Goal: Information Seeking & Learning: Learn about a topic

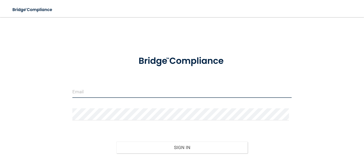
click at [135, 95] on input "email" at bounding box center [181, 92] width 219 height 12
type input "[PERSON_NAME][EMAIL_ADDRESS][PERSON_NAME][DOMAIN_NAME]"
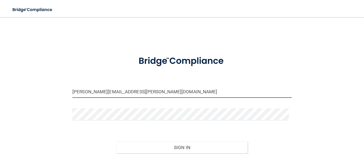
drag, startPoint x: 234, startPoint y: 92, endPoint x: 71, endPoint y: 84, distance: 163.9
click at [71, 84] on div "shirley.verdugo.VOSIP@outlook.com Invalid email/password. You don't have permis…" at bounding box center [182, 98] width 342 height 150
click at [164, 89] on input "shirley.verdugo.VOSIP@outlook.com" at bounding box center [181, 92] width 219 height 12
drag, startPoint x: 164, startPoint y: 89, endPoint x: 73, endPoint y: 89, distance: 90.8
click at [73, 89] on input "shirley.verdugo.VOSIP@outlook.com" at bounding box center [181, 92] width 219 height 12
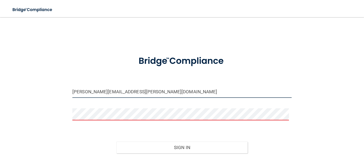
click at [182, 91] on input "shirley.verdugo.VOSIP@outlook.com" at bounding box center [181, 92] width 219 height 12
click at [72, 98] on div at bounding box center [72, 98] width 0 height 0
drag, startPoint x: 156, startPoint y: 89, endPoint x: 63, endPoint y: 80, distance: 93.7
click at [63, 80] on div "shirley.verdugo.VOSIP@outlook.com Invalid email/password. You don't have permis…" at bounding box center [182, 98] width 342 height 150
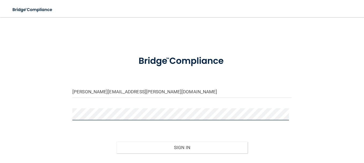
click at [116, 141] on button "Sign In" at bounding box center [182, 147] width 132 height 12
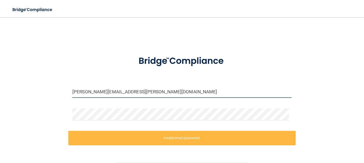
drag, startPoint x: 157, startPoint y: 88, endPoint x: -1, endPoint y: 87, distance: 157.8
click at [0, 87] on html "Toggle navigation Manage My Enterprise Manage My Location shirley.verdugo.VOSIP…" at bounding box center [182, 81] width 364 height 163
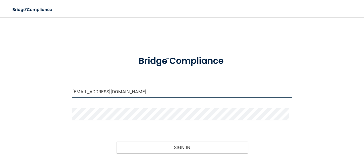
type input "[EMAIL_ADDRESS][DOMAIN_NAME]"
click at [116, 141] on button "Sign In" at bounding box center [182, 147] width 132 height 12
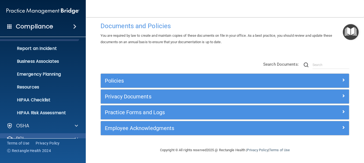
scroll to position [59, 0]
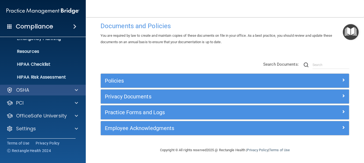
click at [53, 93] on div "OSHA" at bounding box center [43, 90] width 86 height 11
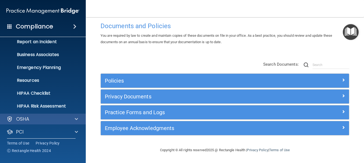
scroll to position [0, 0]
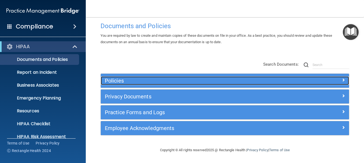
click at [199, 81] on h5 "Policies" at bounding box center [194, 81] width 178 height 6
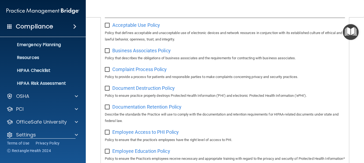
scroll to position [54, 0]
click at [45, 74] on link "HIPAA Checklist" at bounding box center [37, 70] width 84 height 11
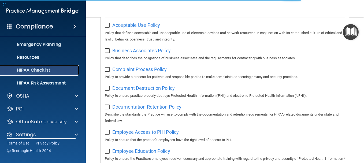
scroll to position [40, 0]
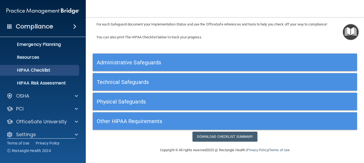
click at [199, 63] on h5 "Administrative Safeguards" at bounding box center [192, 62] width 190 height 6
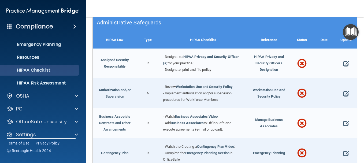
scroll to position [80, 0]
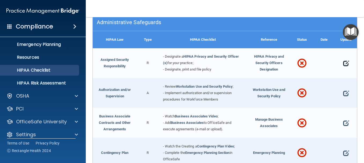
click at [343, 64] on span at bounding box center [346, 64] width 6 height 12
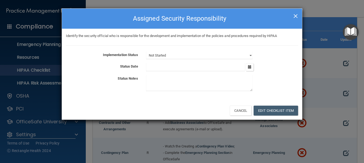
click at [295, 15] on span "×" at bounding box center [295, 15] width 5 height 11
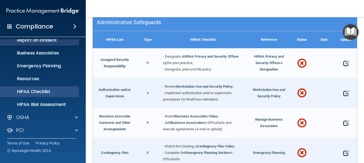
scroll to position [0, 0]
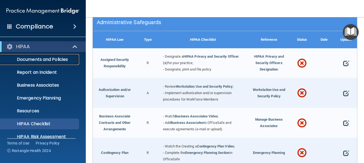
click at [51, 63] on link "Documents and Policies" at bounding box center [37, 59] width 84 height 11
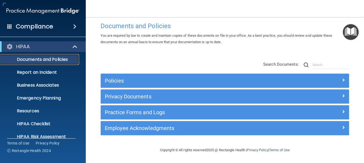
scroll to position [9, 0]
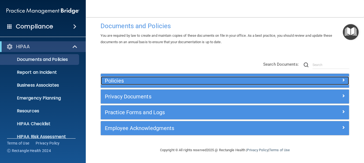
click at [248, 78] on h5 "Policies" at bounding box center [194, 81] width 178 height 6
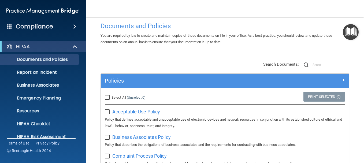
click at [139, 110] on span "Acceptable Use Policy" at bounding box center [136, 112] width 48 height 6
click at [106, 112] on input "checkbox" at bounding box center [108, 112] width 6 height 4
checkbox input "true"
click at [109, 97] on input "Select All (Unselect 1) Unselect All" at bounding box center [108, 97] width 6 height 4
checkbox input "true"
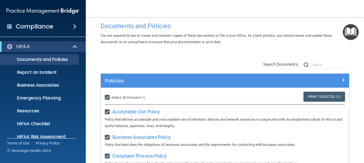
checkbox input "true"
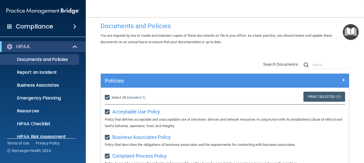
checkbox input "true"
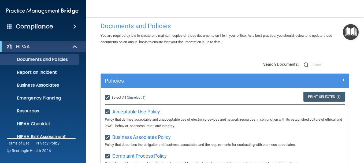
checkbox input "true"
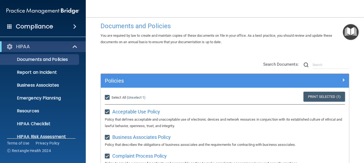
checkbox input "true"
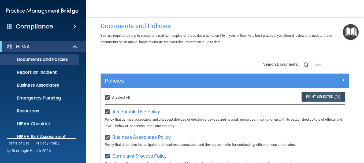
click at [326, 94] on link "Print Selected (21)" at bounding box center [322, 97] width 43 height 10
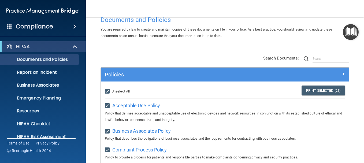
scroll to position [0, 0]
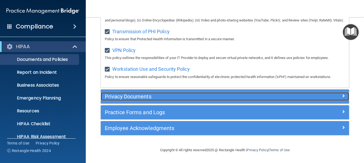
click at [333, 97] on div at bounding box center [318, 95] width 62 height 6
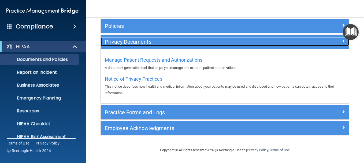
scroll to position [63, 0]
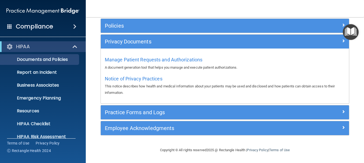
click at [194, 56] on div "Manage Patient Requests and Authorizations A document generation tool that help…" at bounding box center [225, 62] width 240 height 15
click at [192, 60] on span "Manage Patient Requests and Authorizations" at bounding box center [154, 60] width 98 height 6
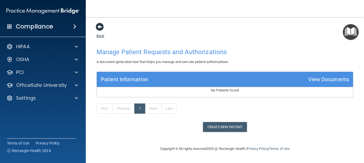
click at [103, 28] on div "Back Manage Patient Requests and Authorizations A document generation tool that…" at bounding box center [224, 77] width 257 height 109
click at [104, 28] on span at bounding box center [100, 27] width 8 height 8
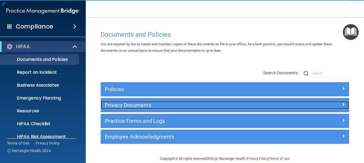
click at [153, 102] on div "Privacy Documents" at bounding box center [194, 105] width 186 height 9
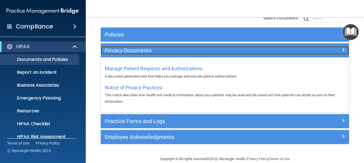
scroll to position [63, 0]
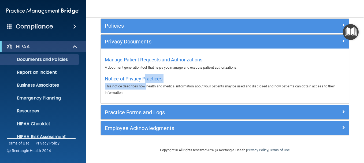
click at [146, 85] on div "Notice of Privacy Practices This notice describes how health and medical inform…" at bounding box center [225, 85] width 240 height 22
drag, startPoint x: 146, startPoint y: 85, endPoint x: 143, endPoint y: 79, distance: 6.6
click at [143, 79] on span "Notice of Privacy Practices" at bounding box center [134, 79] width 58 height 6
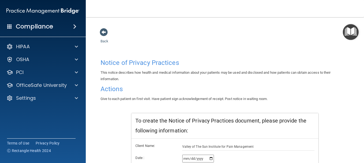
click at [109, 31] on div "Back Notice of Privacy Practices This notice describes how health and medical i…" at bounding box center [224, 158] width 257 height 260
click at [108, 30] on span at bounding box center [104, 32] width 8 height 8
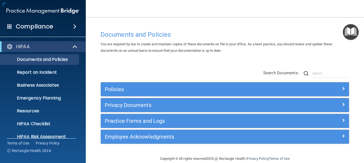
click at [107, 30] on div "Documents and Policies" at bounding box center [224, 34] width 257 height 13
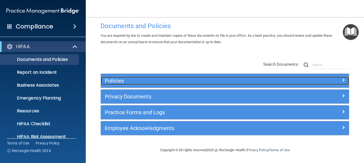
click at [335, 78] on div at bounding box center [318, 79] width 62 height 6
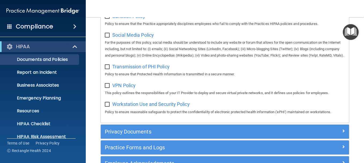
scroll to position [497, 0]
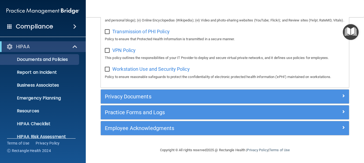
click at [251, 103] on div "Privacy Documents" at bounding box center [225, 96] width 248 height 14
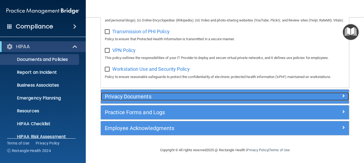
click at [229, 95] on h5 "Privacy Documents" at bounding box center [194, 97] width 178 height 6
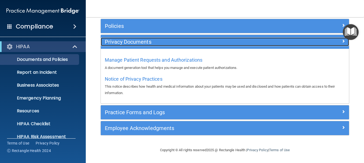
scroll to position [63, 0]
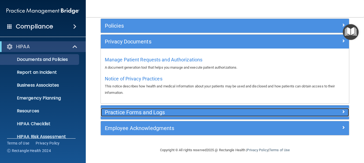
click at [163, 116] on div "Practice Forms and Logs" at bounding box center [194, 112] width 186 height 9
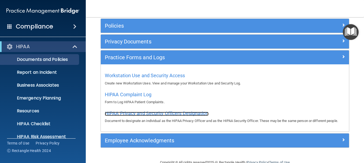
click at [143, 114] on span "HIPAA Privacy and Security Officers Designation" at bounding box center [157, 113] width 104 height 6
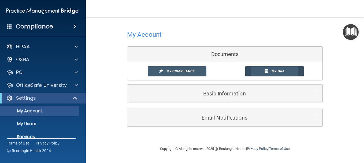
click at [277, 73] on link "My BAA" at bounding box center [274, 71] width 59 height 10
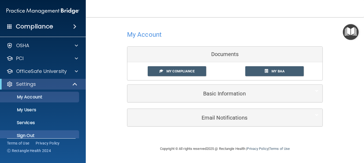
scroll to position [21, 0]
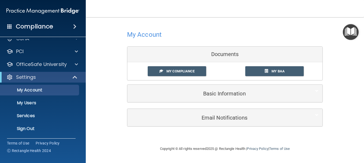
click at [273, 87] on div "Basic Information" at bounding box center [224, 93] width 195 height 17
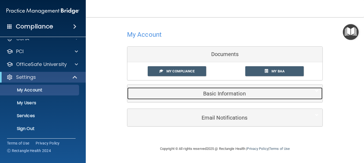
click at [318, 91] on span at bounding box center [316, 91] width 3 height 6
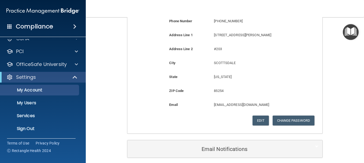
scroll to position [0, 0]
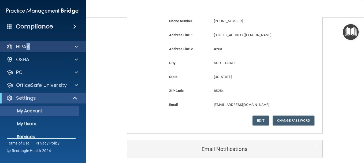
click at [28, 52] on div "HIPAA" at bounding box center [43, 46] width 86 height 11
drag, startPoint x: 28, startPoint y: 52, endPoint x: 76, endPoint y: 46, distance: 47.8
click at [76, 46] on span at bounding box center [76, 46] width 3 height 6
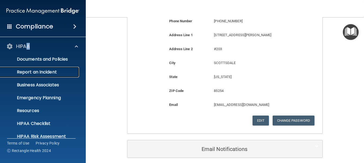
click at [36, 71] on p "Report an Incident" at bounding box center [39, 71] width 73 height 5
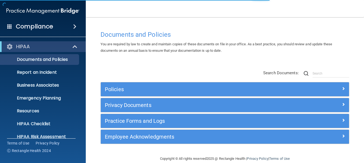
scroll to position [9, 0]
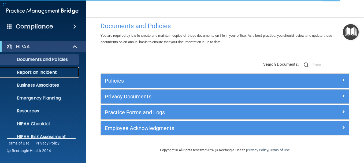
click at [30, 71] on p "Report an Incident" at bounding box center [39, 72] width 73 height 5
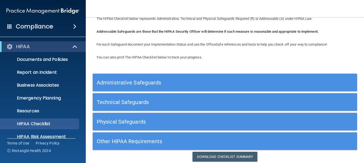
scroll to position [40, 0]
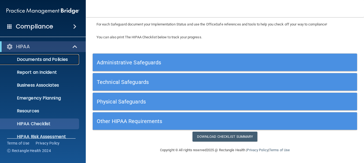
click at [33, 55] on link "Documents and Policies" at bounding box center [37, 59] width 84 height 11
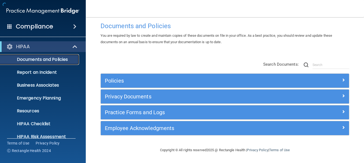
scroll to position [9, 0]
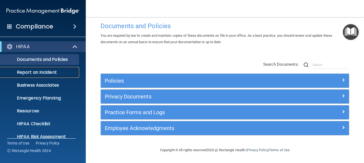
click at [62, 73] on p "Report an Incident" at bounding box center [39, 72] width 73 height 5
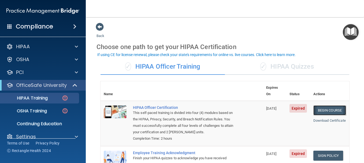
click at [320, 105] on link "Begin Course" at bounding box center [329, 110] width 33 height 10
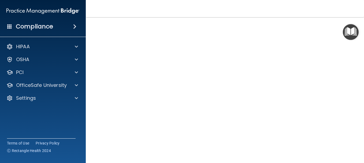
scroll to position [54, 0]
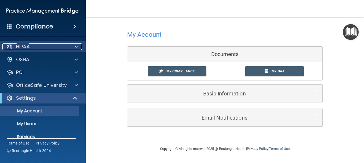
click at [68, 44] on div "HIPAA" at bounding box center [35, 46] width 66 height 6
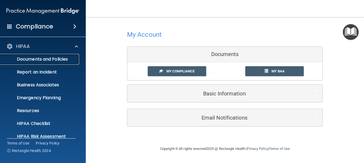
click at [54, 61] on p "Documents and Policies" at bounding box center [39, 59] width 73 height 5
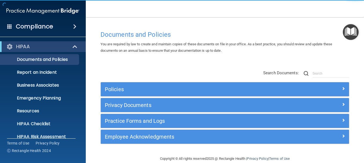
click at [72, 30] on div "Compliance" at bounding box center [43, 27] width 86 height 12
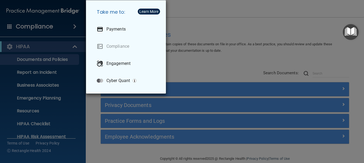
click at [50, 77] on div "Take me to: Payments Compliance Engagement Cyber Quant" at bounding box center [182, 81] width 364 height 163
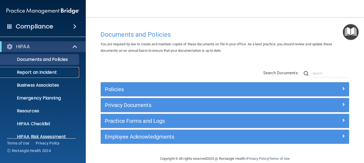
click at [46, 77] on link "Report an Incident" at bounding box center [37, 72] width 84 height 11
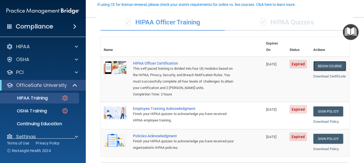
scroll to position [54, 0]
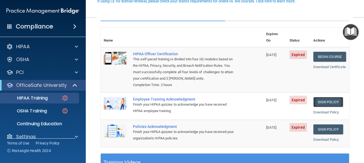
click at [327, 97] on link "Sign Policy" at bounding box center [328, 102] width 30 height 10
click at [332, 65] on link "Download Certificate" at bounding box center [329, 67] width 32 height 4
click at [330, 124] on link "Sign Policy" at bounding box center [328, 129] width 30 height 10
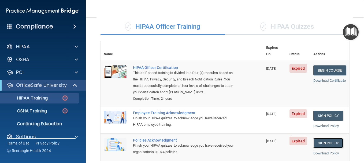
scroll to position [0, 0]
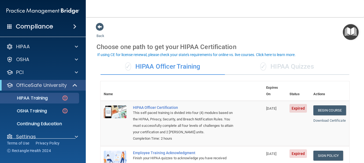
click at [275, 62] on div "✓ HIPAA Quizzes" at bounding box center [287, 67] width 124 height 16
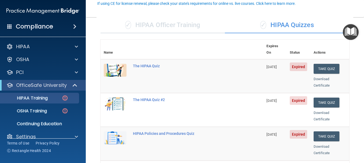
scroll to position [54, 0]
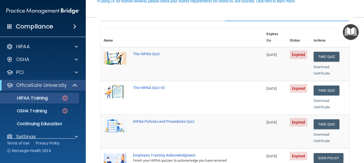
click at [315, 98] on div "Download Certificate" at bounding box center [329, 104] width 32 height 13
click at [315, 99] on link "Download Certificate" at bounding box center [321, 104] width 16 height 10
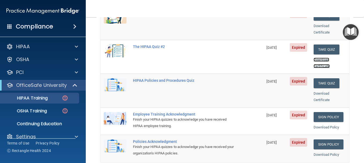
scroll to position [134, 0]
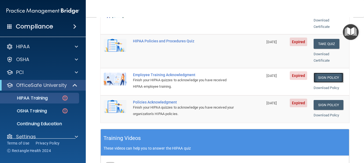
click at [326, 73] on link "Sign Policy" at bounding box center [328, 78] width 30 height 10
click at [327, 100] on link "Sign Policy" at bounding box center [328, 105] width 30 height 10
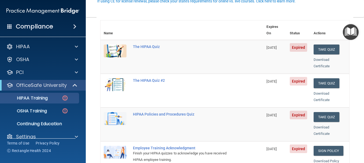
scroll to position [54, 0]
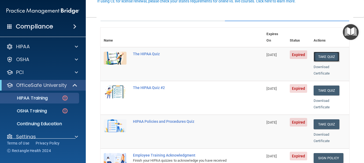
click at [319, 52] on button "Take Quiz" at bounding box center [326, 57] width 26 height 10
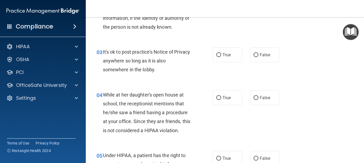
scroll to position [161, 0]
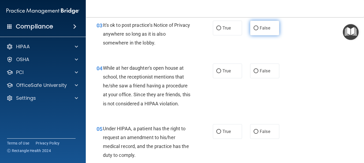
click at [255, 29] on input "False" at bounding box center [255, 28] width 5 height 4
radio input "true"
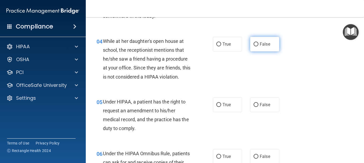
click at [253, 44] on input "False" at bounding box center [255, 44] width 5 height 4
radio input "true"
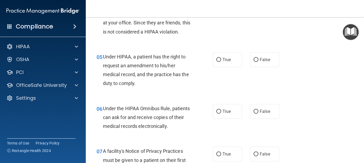
scroll to position [241, 0]
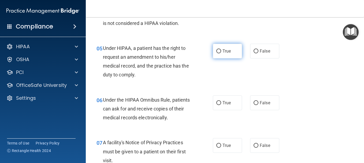
click at [214, 50] on label "True" at bounding box center [227, 51] width 29 height 15
click at [216, 50] on input "True" at bounding box center [218, 51] width 5 height 4
radio input "true"
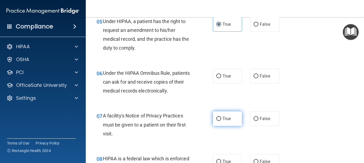
click at [220, 121] on label "True" at bounding box center [227, 118] width 29 height 15
click at [220, 121] on input "True" at bounding box center [218, 119] width 5 height 4
radio input "true"
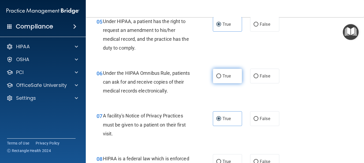
click at [217, 74] on input "True" at bounding box center [218, 76] width 5 height 4
radio input "true"
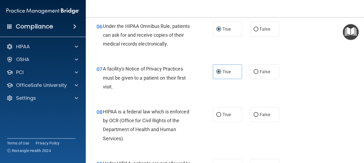
scroll to position [322, 0]
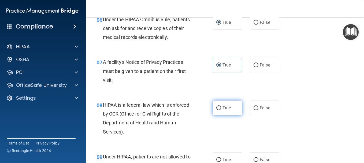
click at [217, 108] on input "True" at bounding box center [218, 108] width 5 height 4
radio input "true"
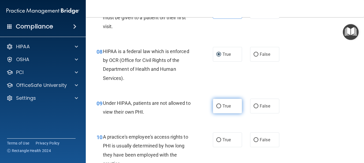
scroll to position [402, 0]
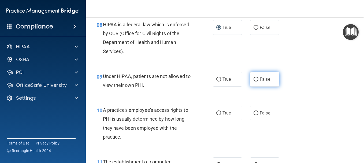
click at [260, 79] on span "False" at bounding box center [265, 79] width 10 height 5
click at [258, 79] on input "False" at bounding box center [255, 79] width 5 height 4
radio input "true"
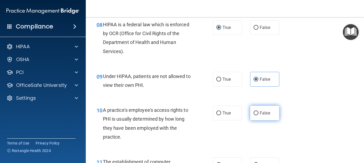
click at [251, 111] on label "False" at bounding box center [264, 113] width 29 height 15
click at [253, 111] on input "False" at bounding box center [255, 113] width 5 height 4
radio input "true"
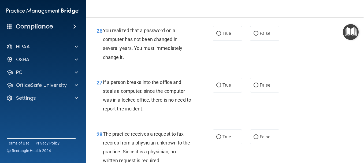
scroll to position [1393, 0]
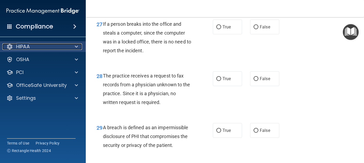
click at [51, 47] on div "HIPAA" at bounding box center [35, 46] width 66 height 6
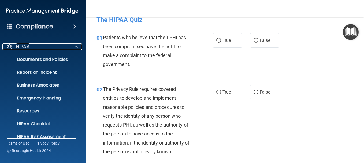
scroll to position [0, 0]
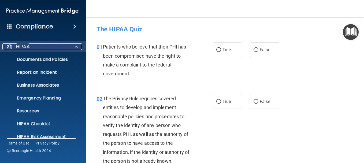
click at [43, 45] on div "HIPAA" at bounding box center [35, 46] width 66 height 6
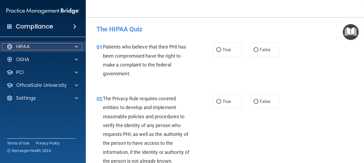
click at [43, 45] on div "HIPAA" at bounding box center [35, 46] width 66 height 6
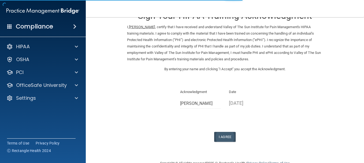
scroll to position [27, 0]
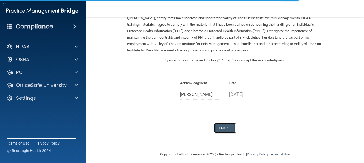
click at [227, 130] on button "I Agree" at bounding box center [224, 128] width 21 height 10
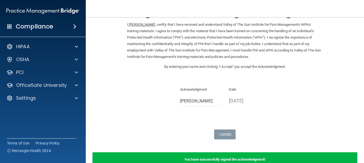
scroll to position [0, 0]
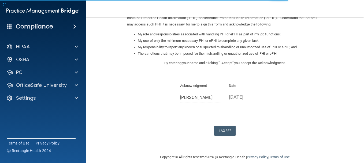
scroll to position [83, 0]
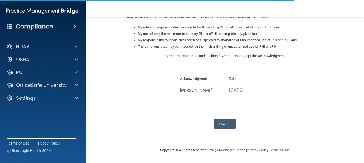
click at [225, 130] on form "Sign Your HIPAA Policies Acknowledgment I, [PERSON_NAME] , have been given the …" at bounding box center [224, 40] width 257 height 201
click at [225, 128] on button "I Agree" at bounding box center [224, 124] width 21 height 10
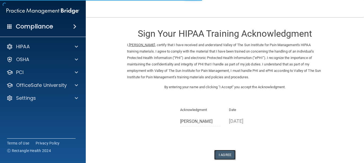
click at [229, 152] on button "I Agree" at bounding box center [224, 155] width 21 height 10
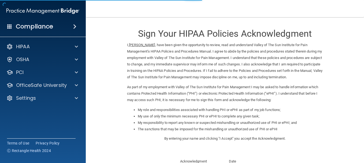
scroll to position [54, 0]
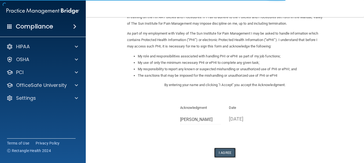
click at [230, 148] on button "I Agree" at bounding box center [224, 153] width 21 height 10
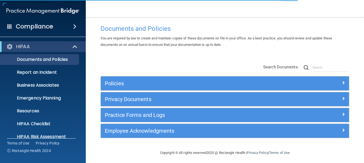
scroll to position [9, 0]
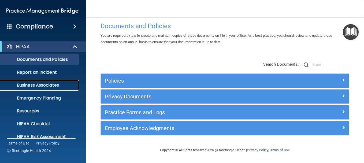
click at [59, 90] on link "Business Associates" at bounding box center [37, 85] width 84 height 11
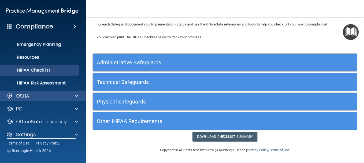
scroll to position [59, 0]
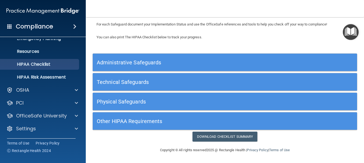
click at [74, 25] on span at bounding box center [74, 26] width 3 height 6
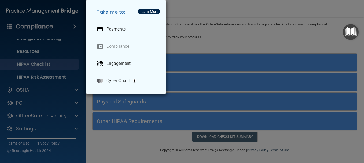
click at [46, 97] on div "Take me to: Payments Compliance Engagement Cyber Quant" at bounding box center [182, 81] width 364 height 163
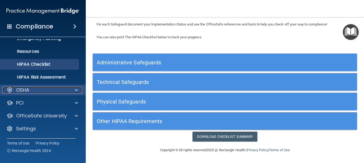
click at [51, 91] on div "OSHA" at bounding box center [35, 90] width 66 height 6
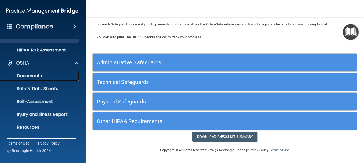
click at [27, 74] on p "Documents" at bounding box center [39, 75] width 73 height 5
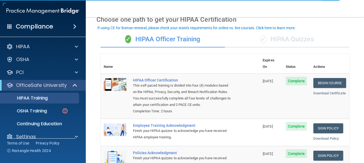
scroll to position [27, 0]
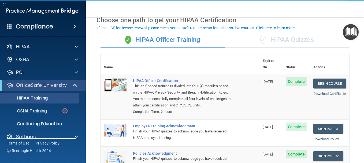
click at [301, 38] on div "✓ HIPAA Quizzes" at bounding box center [287, 40] width 124 height 16
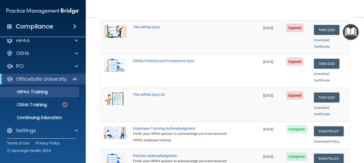
scroll to position [8, 0]
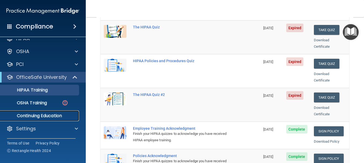
click at [44, 117] on p "Continuing Education" at bounding box center [39, 115] width 73 height 5
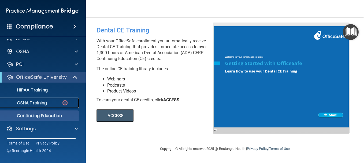
click at [50, 103] on div "OSHA Training" at bounding box center [39, 102] width 73 height 5
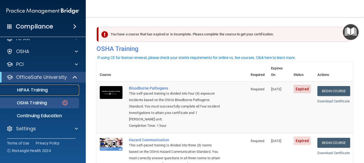
click at [32, 94] on link "HIPAA Training" at bounding box center [37, 90] width 84 height 11
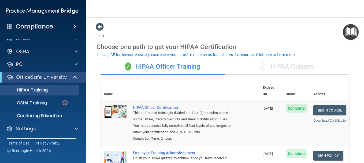
click at [267, 68] on div "✓ HIPAA Quizzes" at bounding box center [287, 67] width 124 height 16
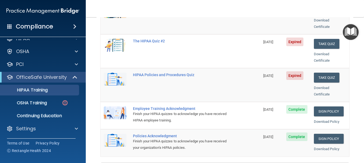
scroll to position [107, 0]
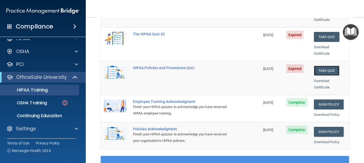
click at [331, 66] on button "Take Quiz" at bounding box center [327, 71] width 26 height 10
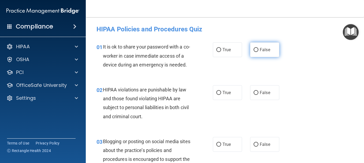
click at [263, 51] on span "False" at bounding box center [265, 49] width 10 height 5
click at [258, 51] on input "False" at bounding box center [255, 50] width 5 height 4
radio input "true"
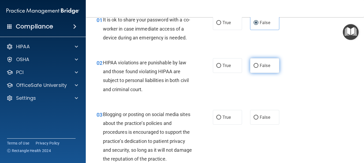
scroll to position [54, 0]
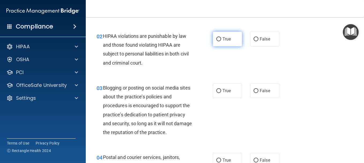
click at [218, 41] on input "True" at bounding box center [218, 39] width 5 height 4
radio input "true"
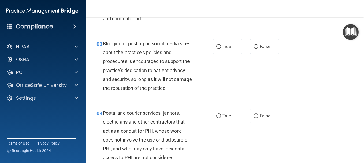
scroll to position [107, 0]
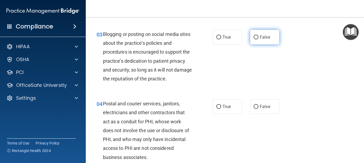
click at [255, 39] on input "False" at bounding box center [255, 37] width 5 height 4
radio input "true"
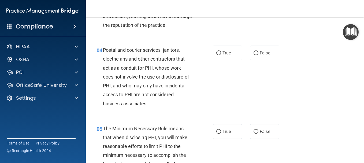
scroll to position [188, 0]
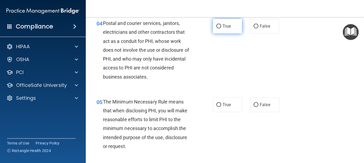
click at [225, 29] on span "True" at bounding box center [226, 26] width 8 height 5
click at [221, 28] on input "True" at bounding box center [218, 26] width 5 height 4
radio input "true"
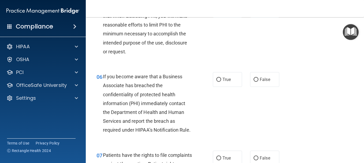
scroll to position [295, 0]
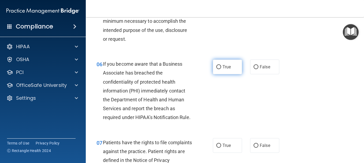
click at [227, 69] on span "True" at bounding box center [226, 66] width 8 height 5
click at [221, 69] on input "True" at bounding box center [218, 67] width 5 height 4
radio input "true"
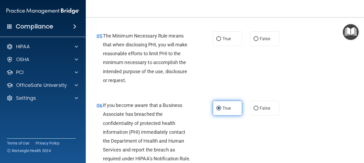
scroll to position [241, 0]
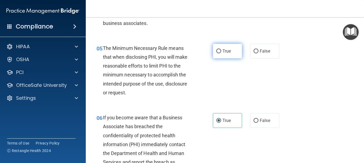
click at [236, 58] on label "True" at bounding box center [227, 51] width 29 height 15
click at [221, 53] on input "True" at bounding box center [218, 51] width 5 height 4
radio input "true"
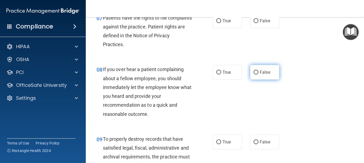
scroll to position [429, 0]
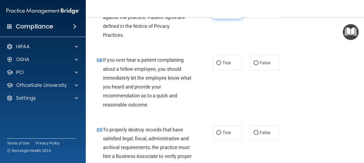
click at [228, 19] on label "True" at bounding box center [227, 11] width 29 height 15
click at [221, 14] on input "True" at bounding box center [218, 12] width 5 height 4
radio input "true"
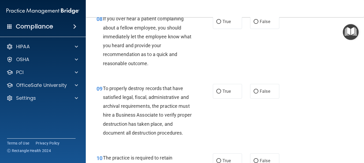
scroll to position [482, 0]
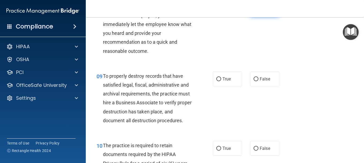
click at [256, 17] on label "False" at bounding box center [264, 9] width 29 height 15
click at [256, 12] on input "False" at bounding box center [255, 10] width 5 height 4
radio input "true"
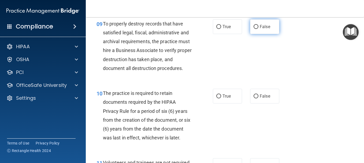
scroll to position [536, 0]
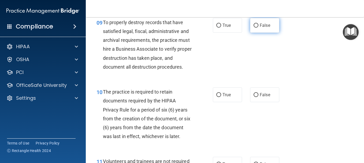
click at [260, 28] on span "False" at bounding box center [265, 25] width 10 height 5
click at [258, 28] on input "False" at bounding box center [255, 26] width 5 height 4
radio input "true"
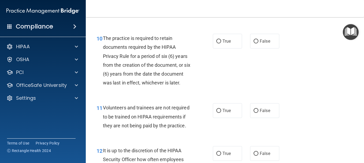
scroll to position [616, 0]
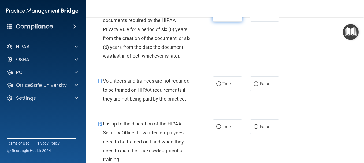
click at [219, 22] on label "True" at bounding box center [227, 14] width 29 height 15
click at [219, 17] on input "True" at bounding box center [218, 15] width 5 height 4
radio input "true"
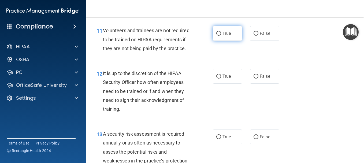
scroll to position [670, 0]
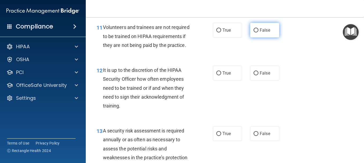
click at [263, 33] on span "False" at bounding box center [265, 30] width 10 height 5
click at [258, 32] on input "False" at bounding box center [255, 30] width 5 height 4
radio input "true"
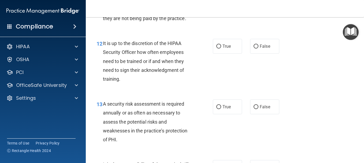
scroll to position [723, 0]
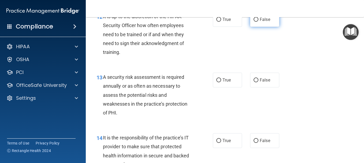
click at [260, 22] on span "False" at bounding box center [265, 19] width 10 height 5
click at [257, 22] on input "False" at bounding box center [255, 20] width 5 height 4
radio input "true"
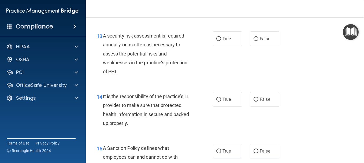
scroll to position [777, 0]
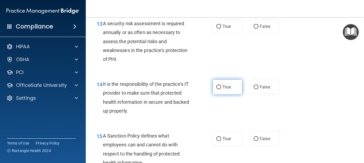
click at [218, 89] on input "True" at bounding box center [218, 87] width 5 height 4
radio input "true"
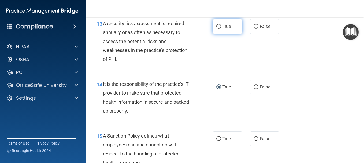
click at [220, 34] on label "True" at bounding box center [227, 26] width 29 height 15
click at [220, 29] on input "True" at bounding box center [218, 27] width 5 height 4
radio input "true"
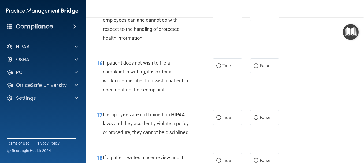
scroll to position [911, 0]
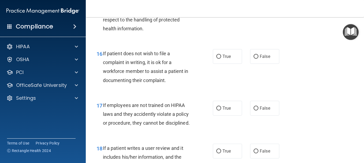
click at [220, 12] on label "True" at bounding box center [227, 4] width 29 height 15
click at [220, 7] on input "True" at bounding box center [218, 5] width 5 height 4
radio input "true"
click at [255, 59] on input "False" at bounding box center [255, 57] width 5 height 4
radio input "true"
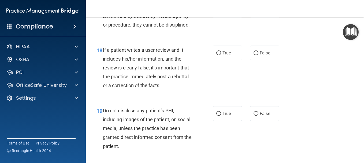
scroll to position [1018, 0]
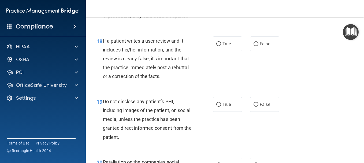
click at [254, 3] on input "False" at bounding box center [255, 1] width 5 height 4
radio input "true"
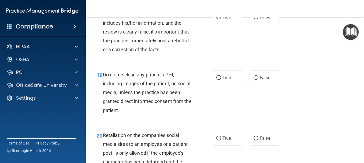
scroll to position [1072, 0]
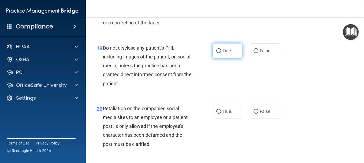
click at [217, 58] on label "True" at bounding box center [227, 50] width 29 height 15
click at [217, 53] on input "True" at bounding box center [218, 51] width 5 height 4
radio input "true"
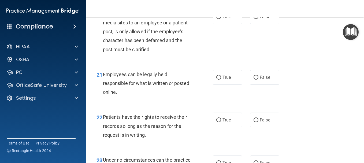
scroll to position [1179, 0]
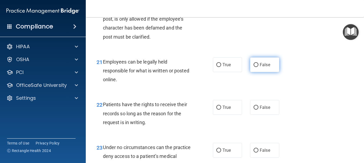
click at [253, 67] on input "False" at bounding box center [255, 65] width 5 height 4
radio input "true"
click at [257, 12] on label "False" at bounding box center [264, 4] width 29 height 15
click at [257, 6] on input "False" at bounding box center [255, 4] width 5 height 4
radio input "true"
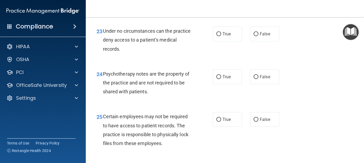
scroll to position [1286, 0]
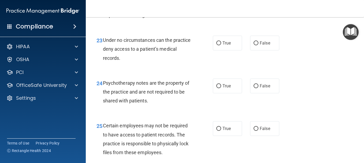
click at [223, 3] on span "True" at bounding box center [226, 0] width 8 height 5
click at [221, 2] on input "True" at bounding box center [218, 0] width 5 height 4
radio input "true"
click at [219, 45] on input "True" at bounding box center [218, 43] width 5 height 4
radio input "true"
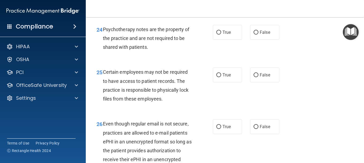
scroll to position [1366, 0]
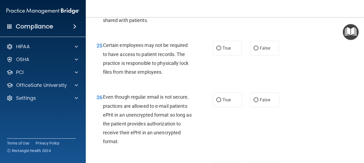
click at [263, 8] on span "False" at bounding box center [265, 5] width 10 height 5
click at [258, 8] on input "False" at bounding box center [255, 6] width 5 height 4
radio input "true"
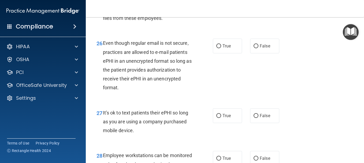
scroll to position [1420, 0]
radio input "true"
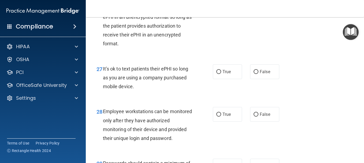
scroll to position [1474, 0]
